Goal: Information Seeking & Learning: Learn about a topic

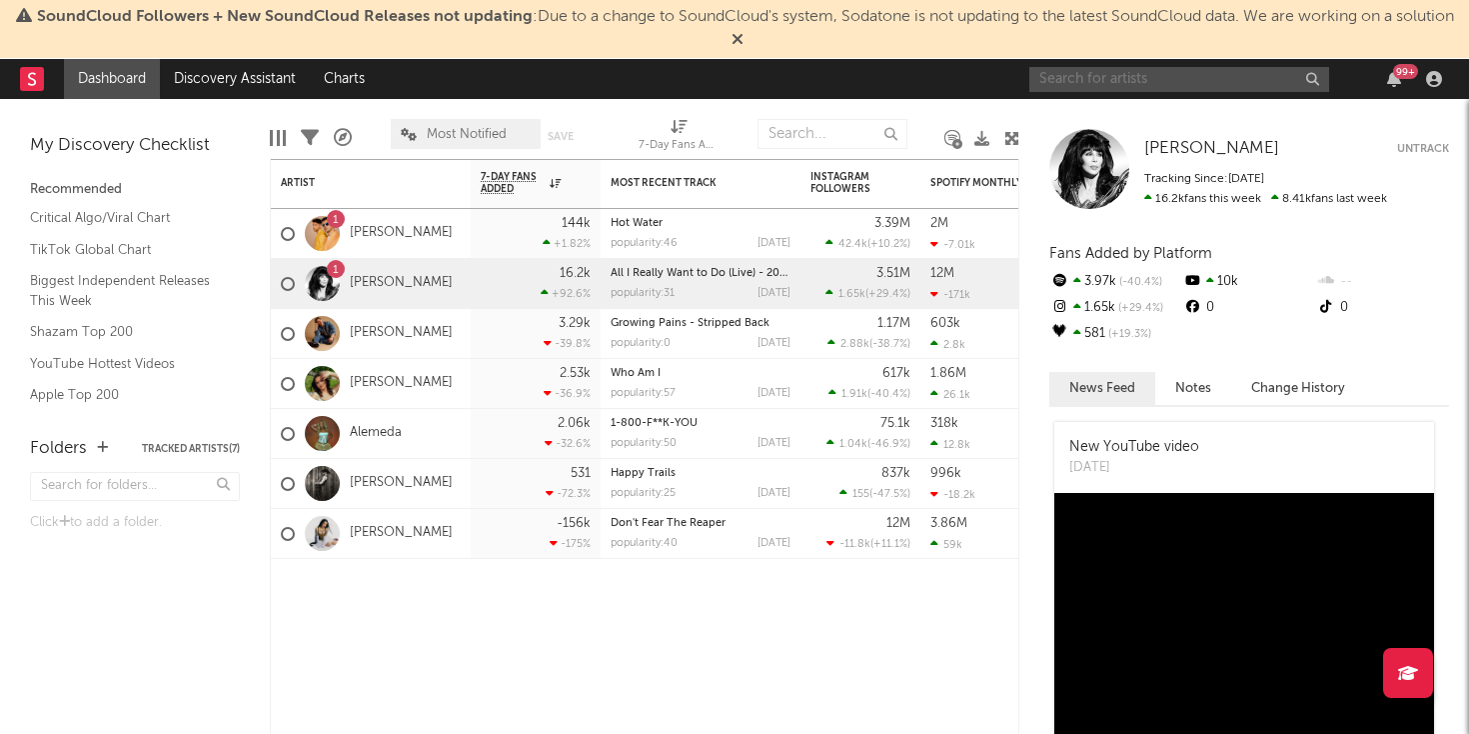
click at [1144, 87] on input "text" at bounding box center [1180, 79] width 300 height 25
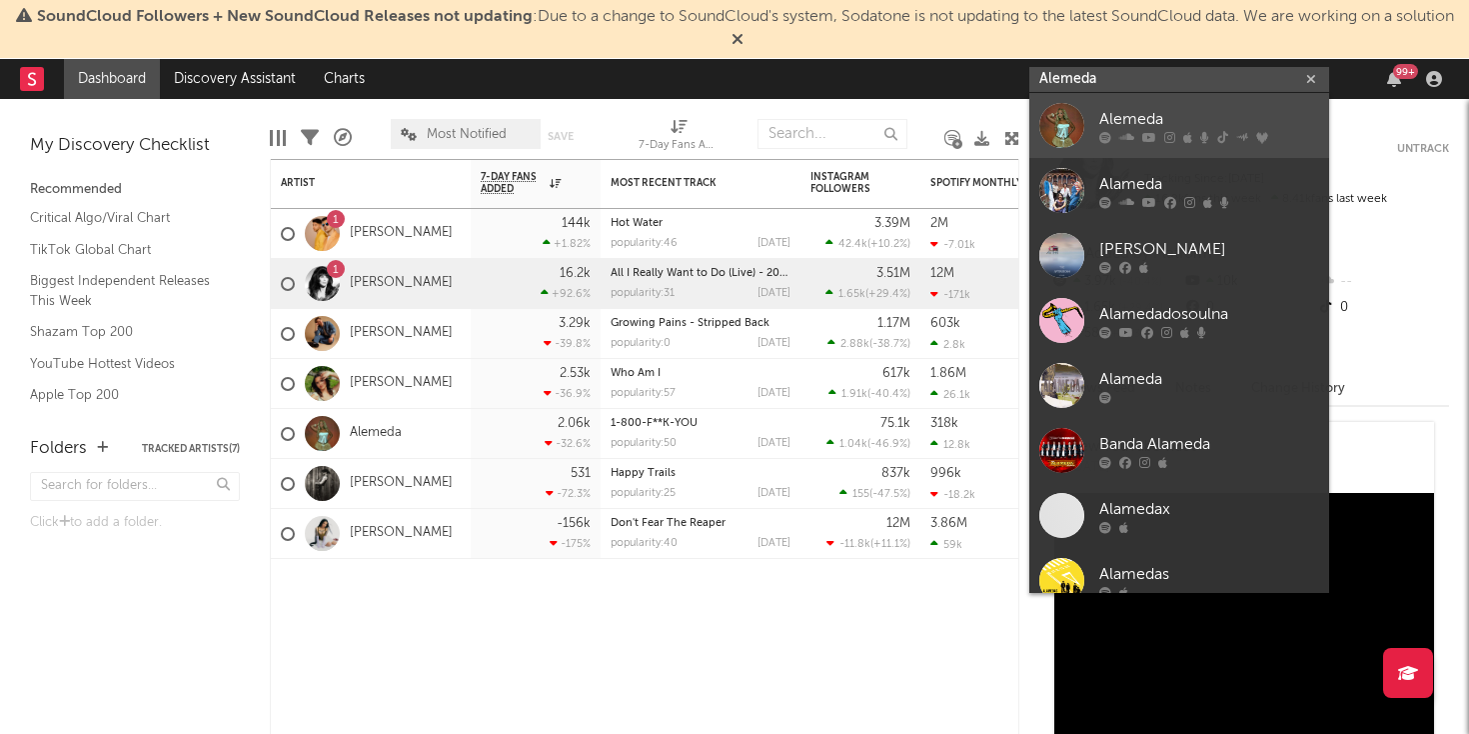
type input "Alemeda"
click at [1067, 137] on div at bounding box center [1062, 125] width 45 height 45
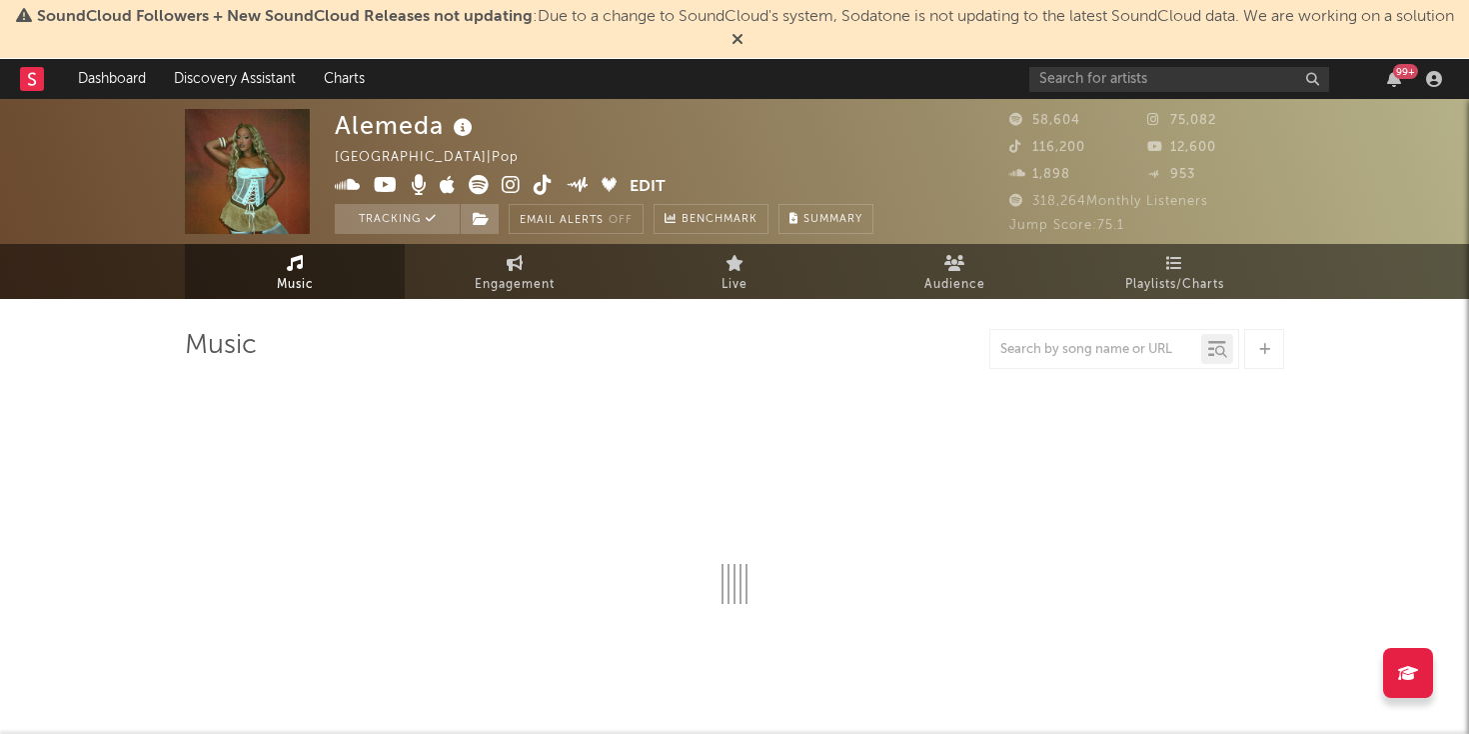
select select "6m"
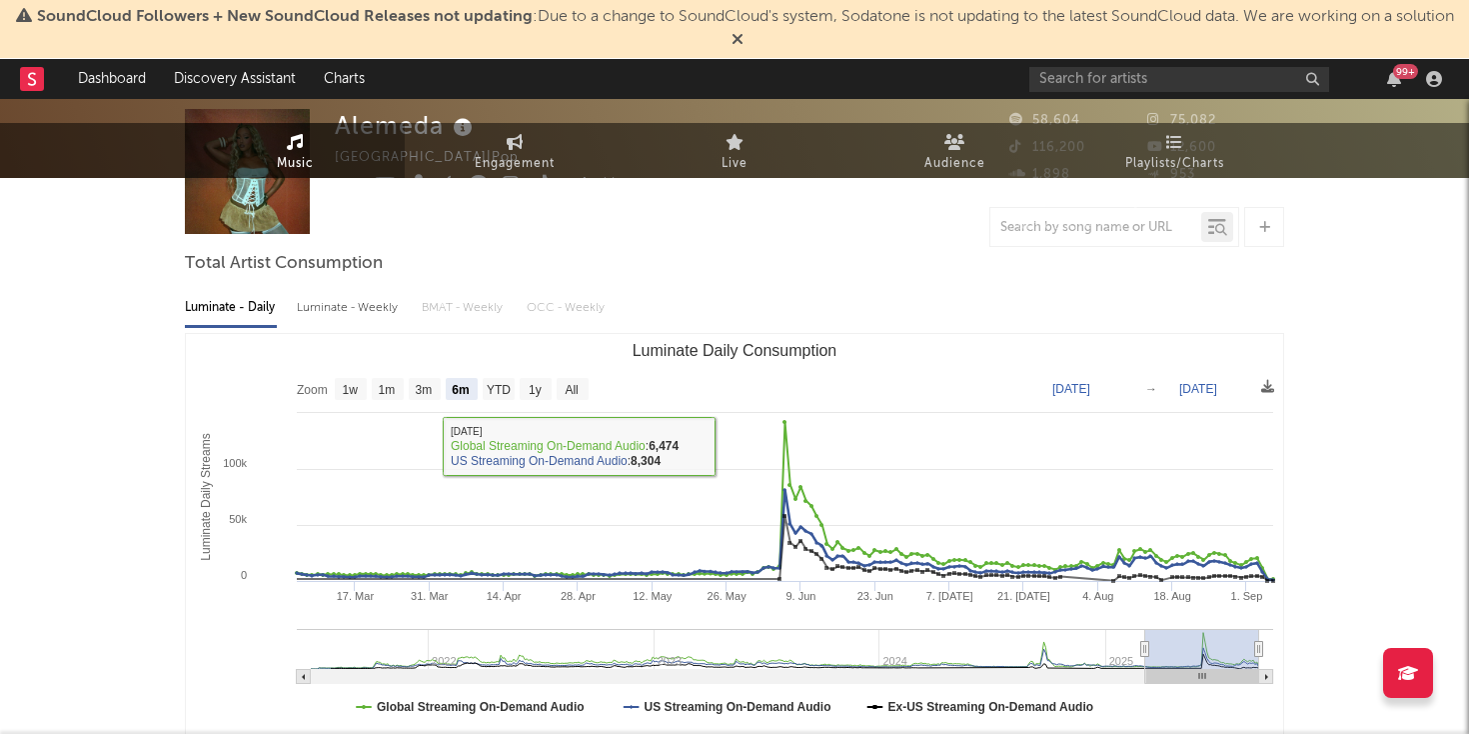
scroll to position [143, 0]
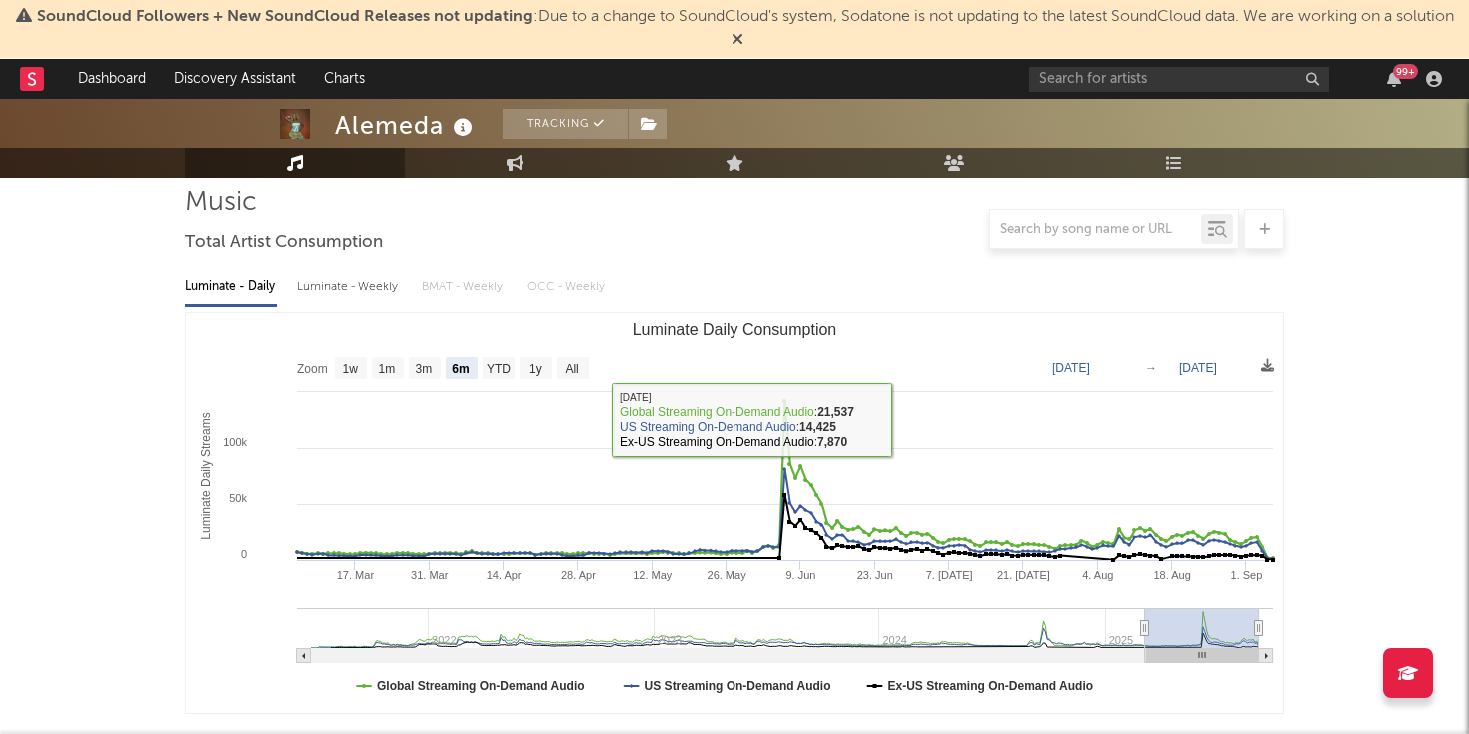
click at [1078, 247] on div at bounding box center [1115, 229] width 250 height 40
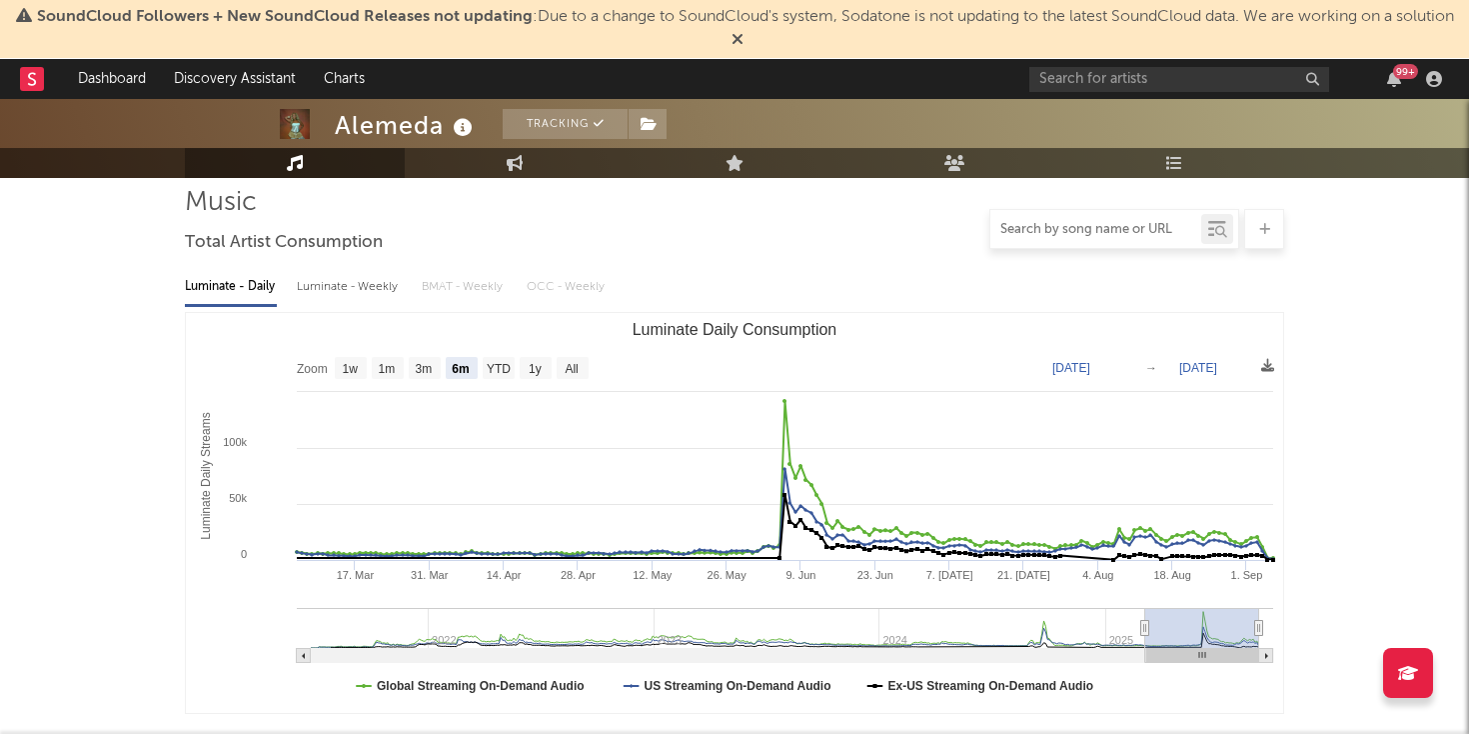
click at [1085, 237] on div at bounding box center [1096, 229] width 211 height 25
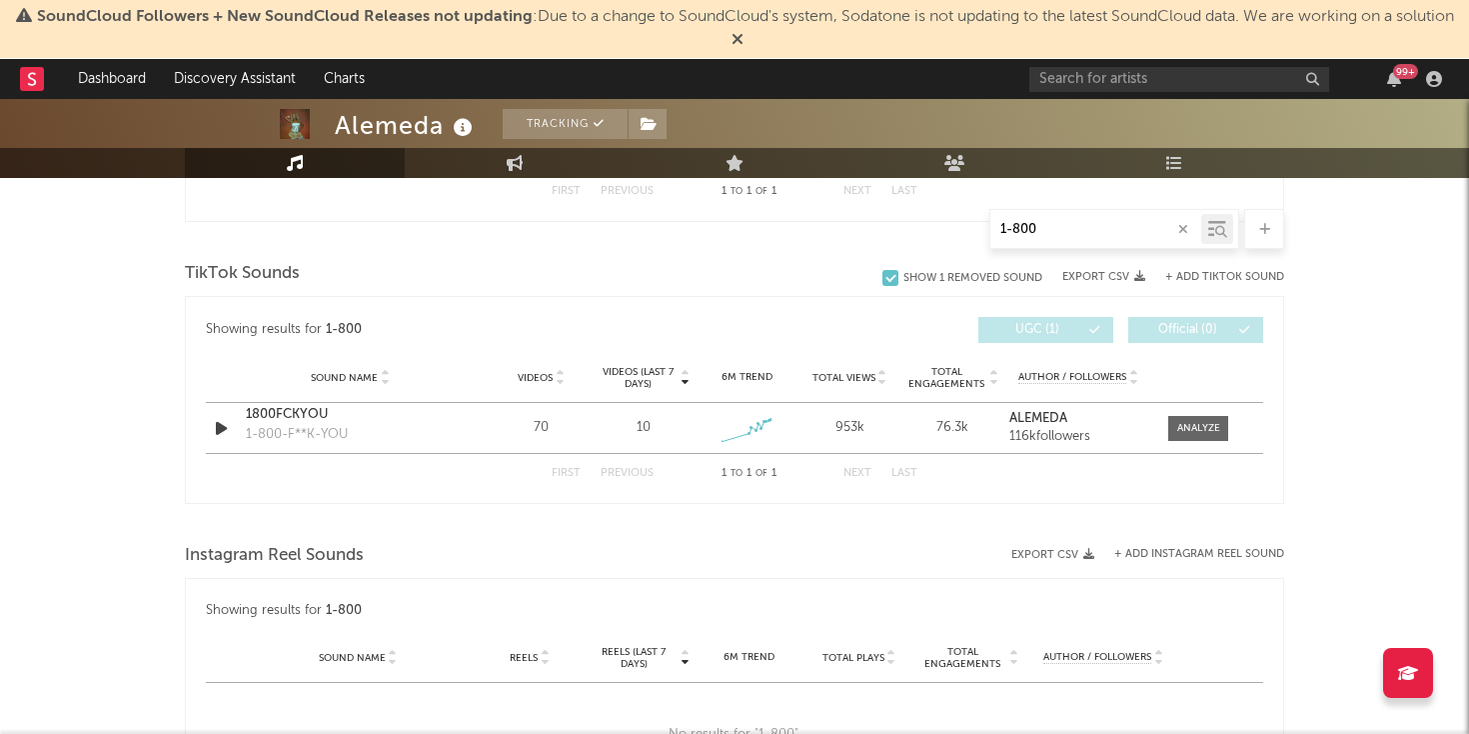
scroll to position [956, 0]
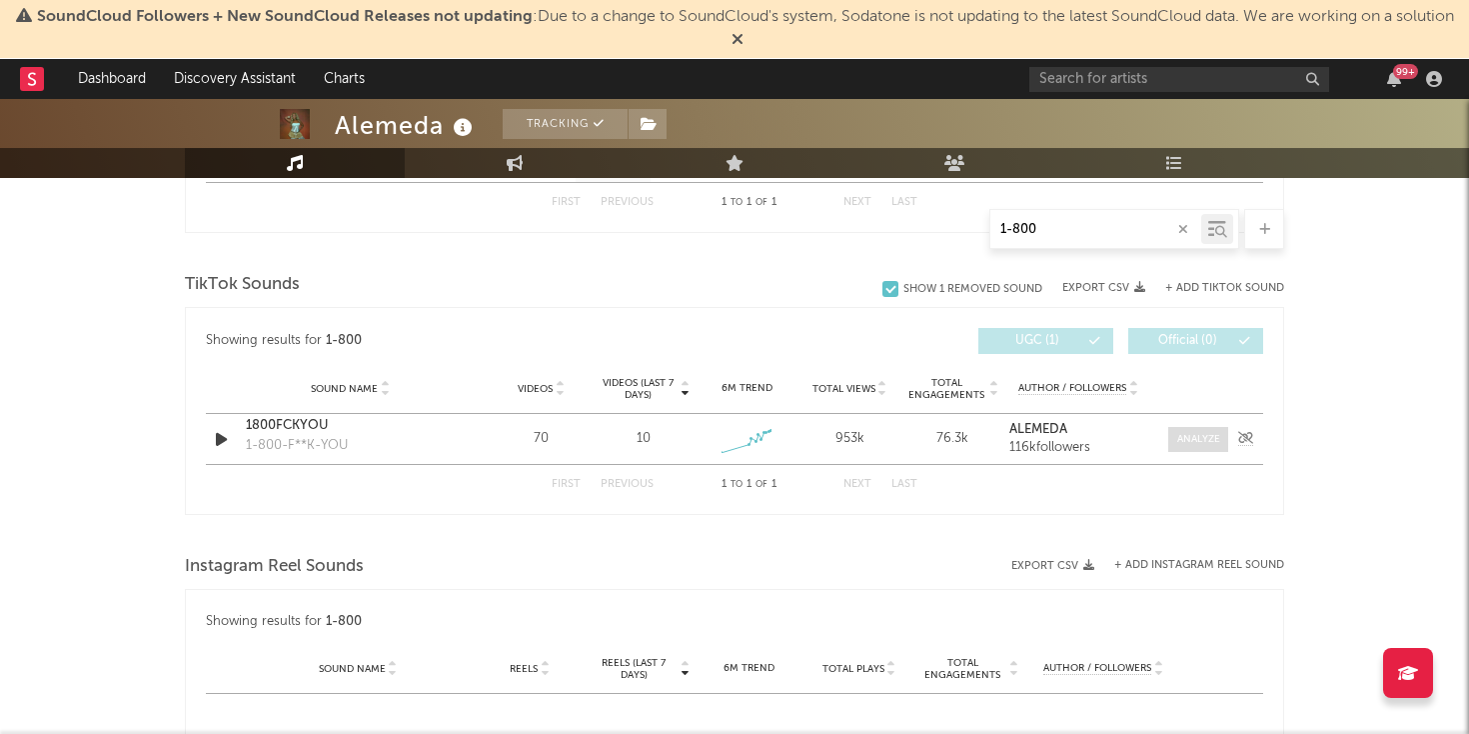
type input "1-800"
click at [1200, 433] on div at bounding box center [1198, 439] width 43 height 15
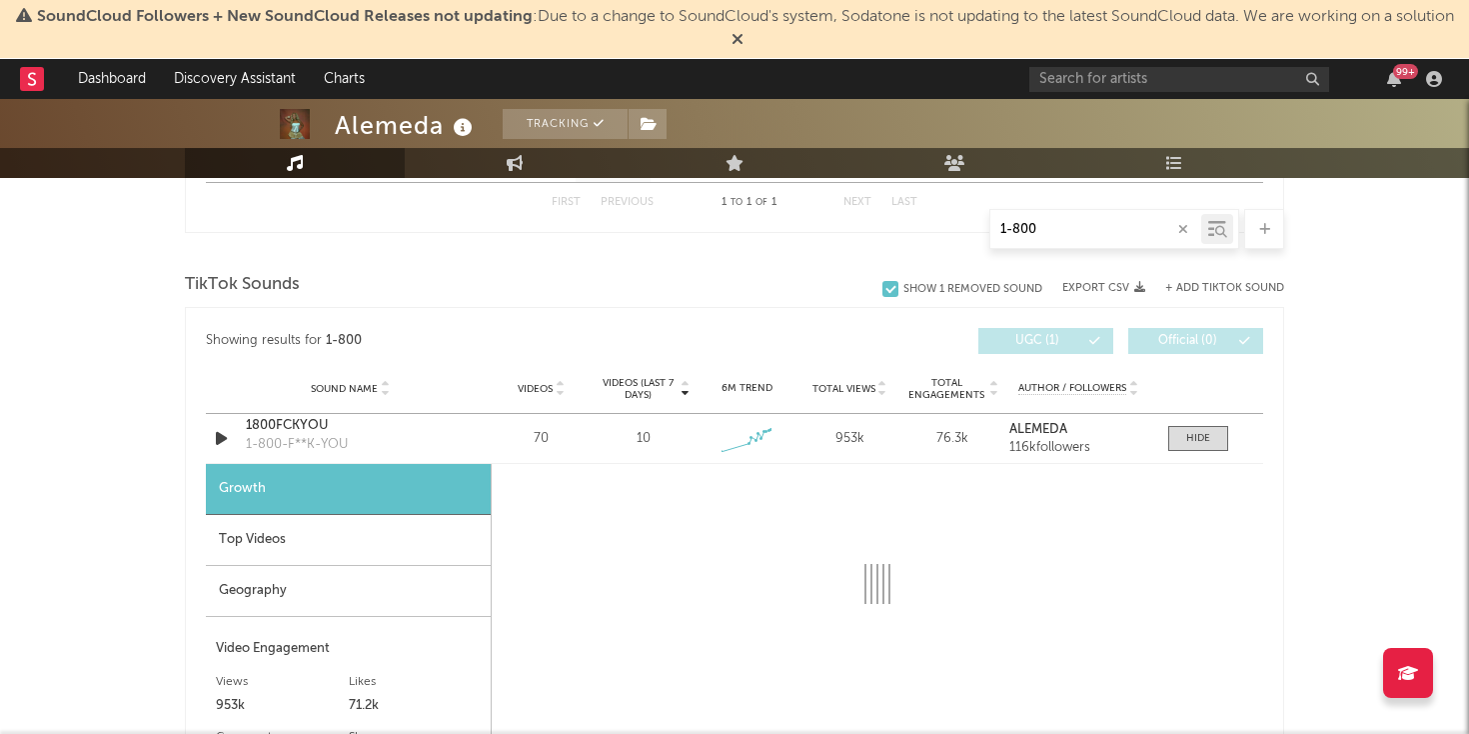
select select "1w"
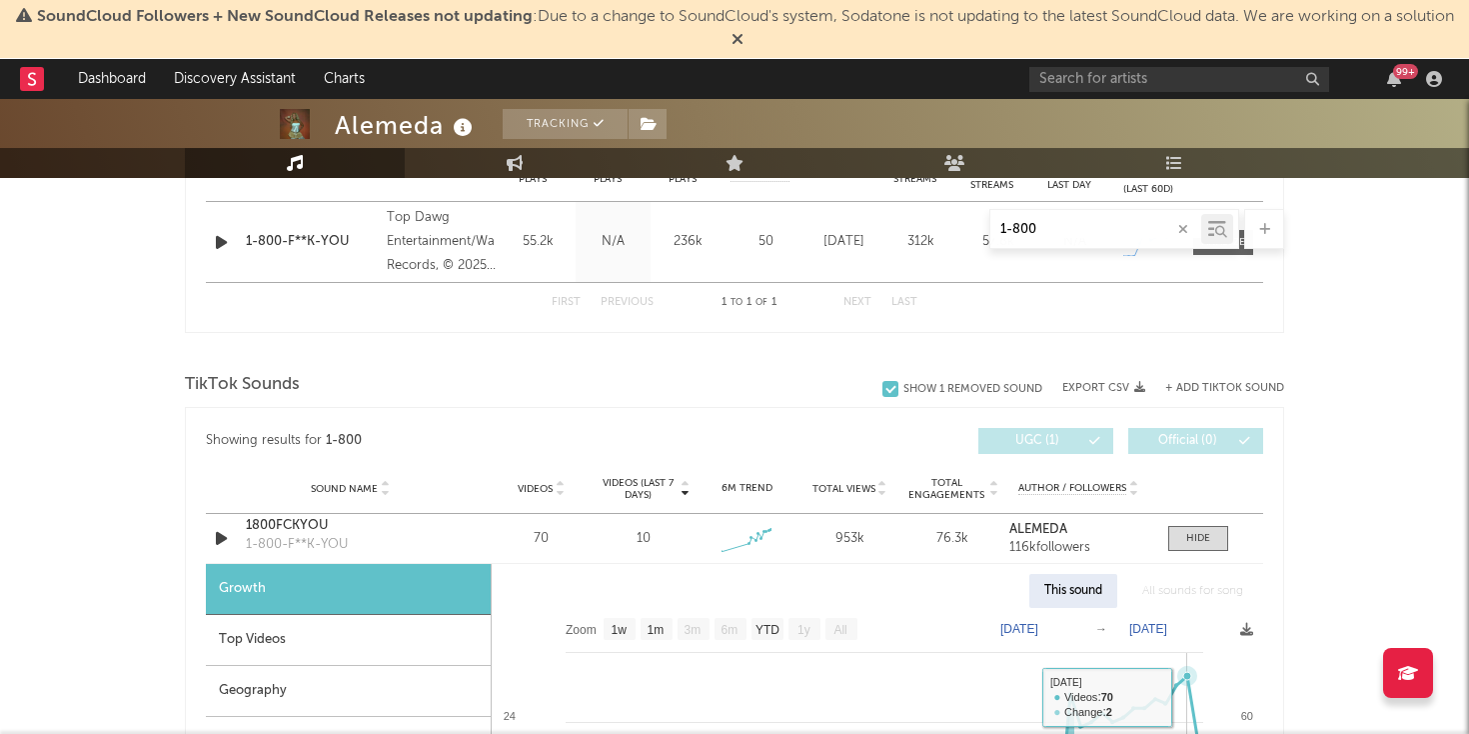
scroll to position [854, 0]
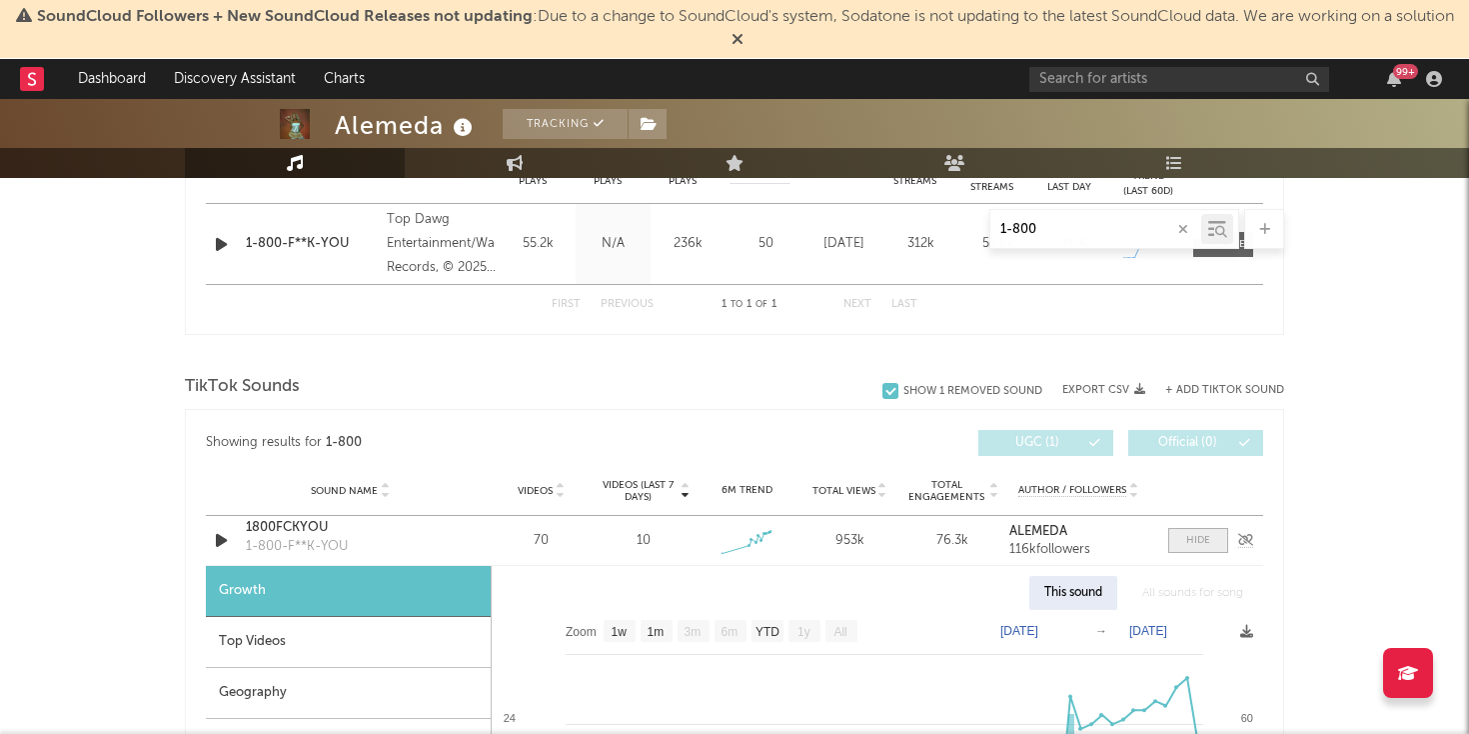
click at [1197, 547] on div at bounding box center [1198, 540] width 24 height 15
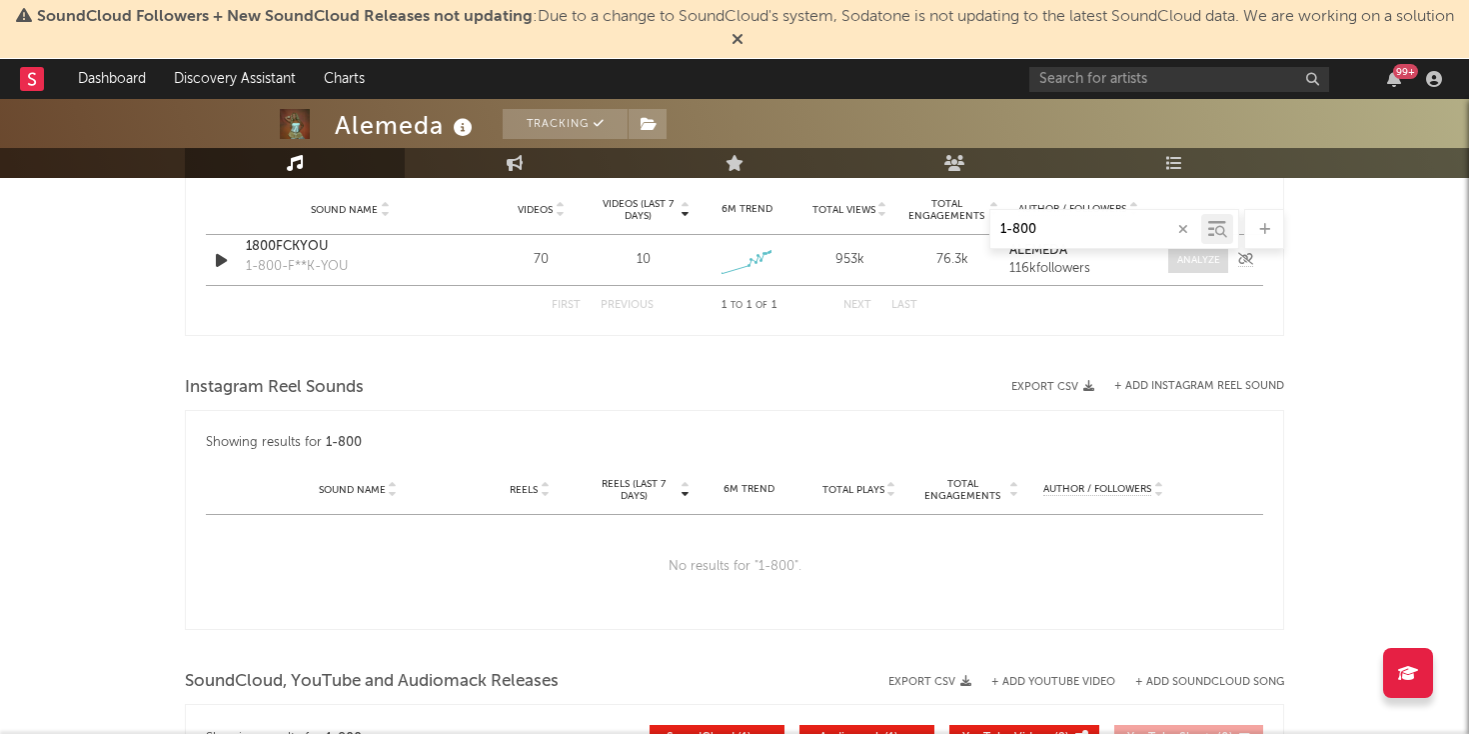
scroll to position [1140, 0]
